Goal: Task Accomplishment & Management: Use online tool/utility

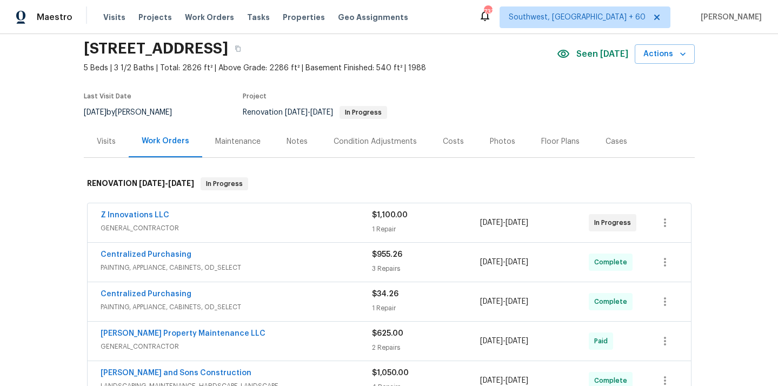
scroll to position [74, 0]
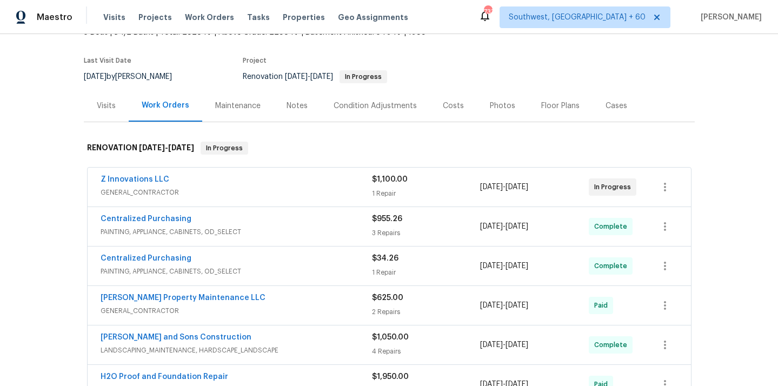
click at [125, 198] on div "Z Innovations LLC GENERAL_CONTRACTOR" at bounding box center [237, 187] width 272 height 26
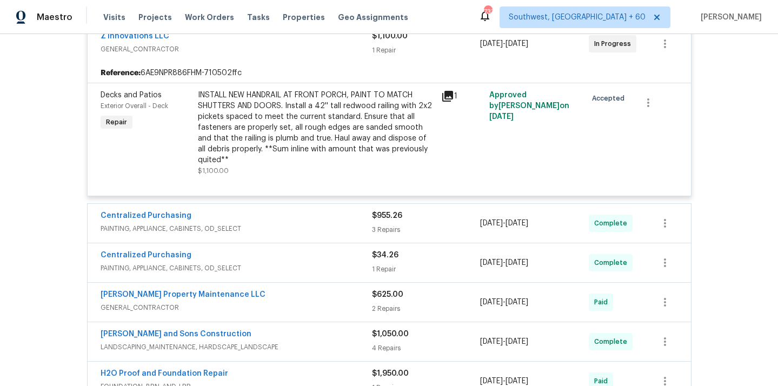
scroll to position [225, 0]
click at [314, 112] on div "INSTALL NEW HANDRAIL AT FRONT PORCH, PAINT TO MATCH SHUTTERS AND DOORS. Install…" at bounding box center [316, 128] width 237 height 76
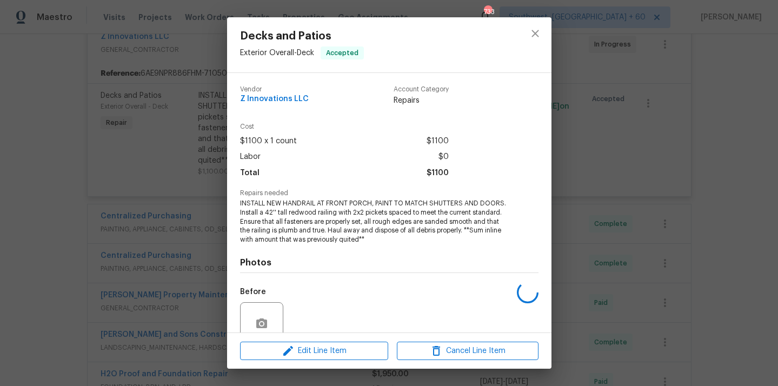
scroll to position [94, 0]
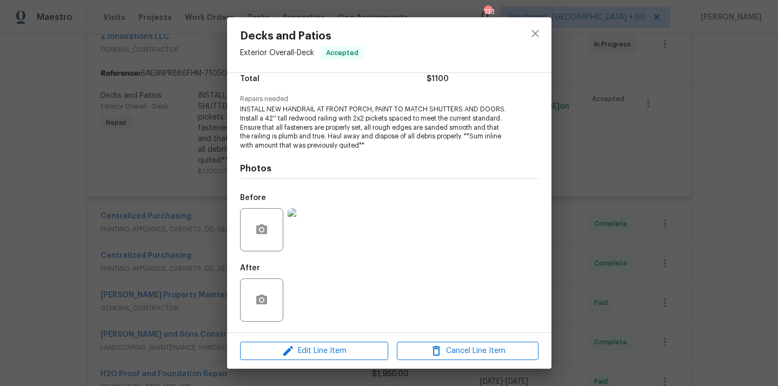
click at [315, 238] on img at bounding box center [309, 229] width 43 height 43
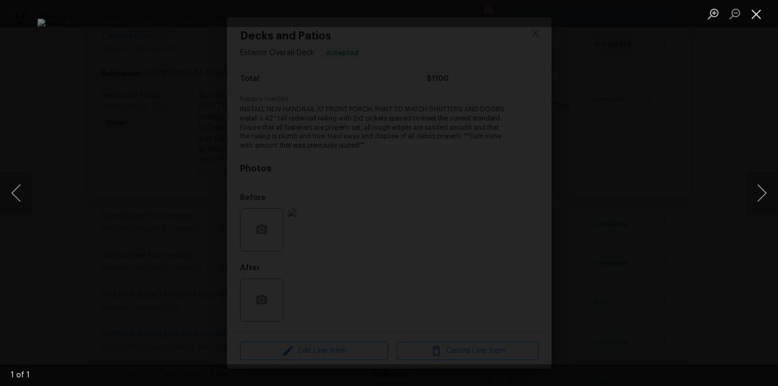
click at [755, 18] on button "Close lightbox" at bounding box center [757, 13] width 22 height 19
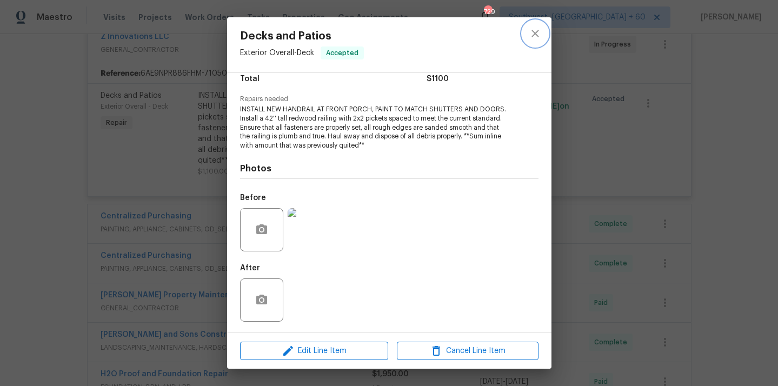
click at [536, 33] on icon "close" at bounding box center [535, 33] width 7 height 7
